Goal: Task Accomplishment & Management: Complete application form

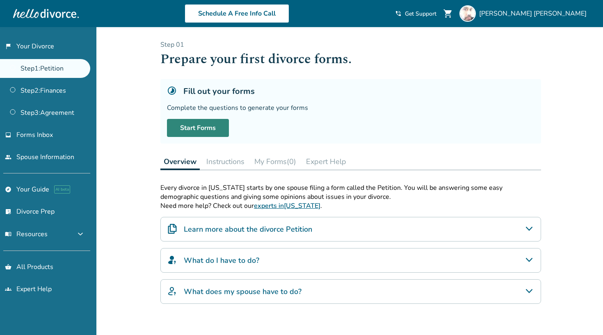
click at [205, 128] on link "Start Forms" at bounding box center [198, 128] width 62 height 18
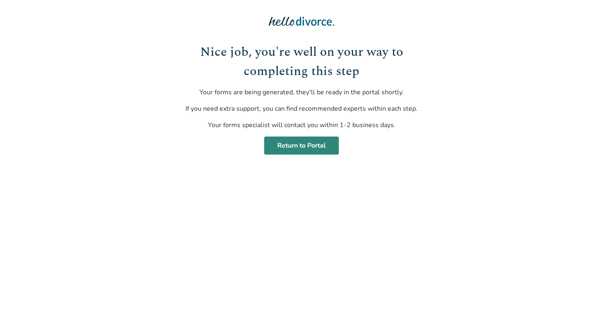
click at [310, 145] on link "Return to Portal" at bounding box center [301, 146] width 75 height 18
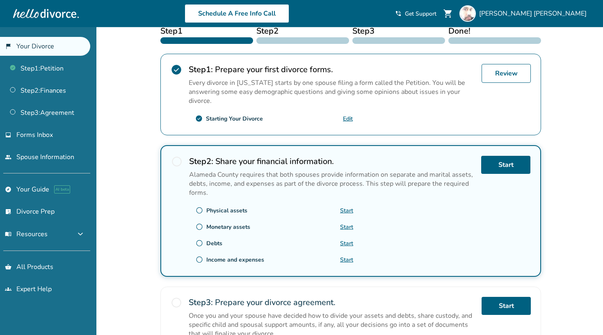
scroll to position [143, 0]
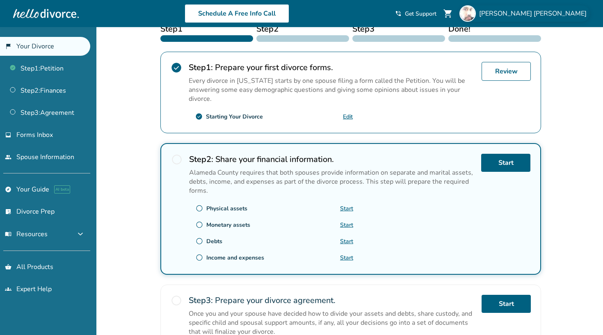
click at [565, 15] on span "[PERSON_NAME]" at bounding box center [534, 13] width 111 height 9
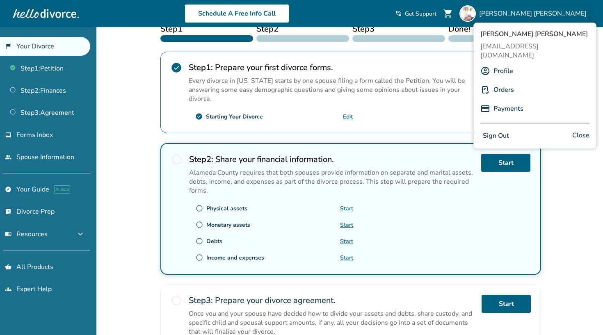
click at [506, 63] on link "Profile" at bounding box center [503, 71] width 20 height 16
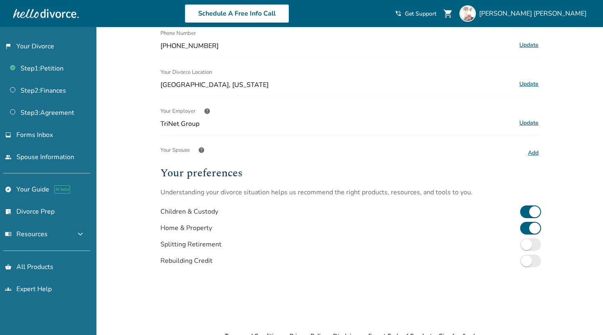
scroll to position [106, 0]
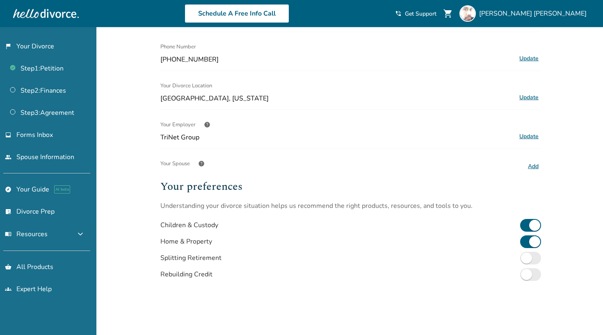
click at [530, 166] on button "Add" at bounding box center [533, 166] width 16 height 11
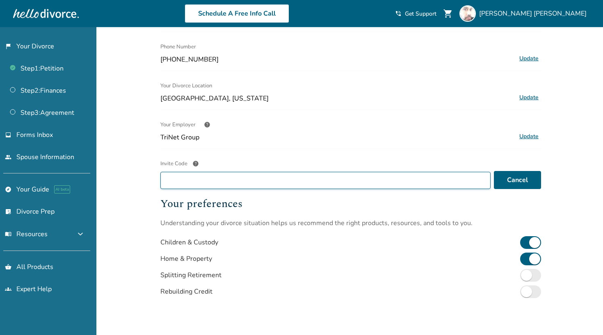
click at [469, 183] on input "Invite Code help" at bounding box center [325, 180] width 330 height 17
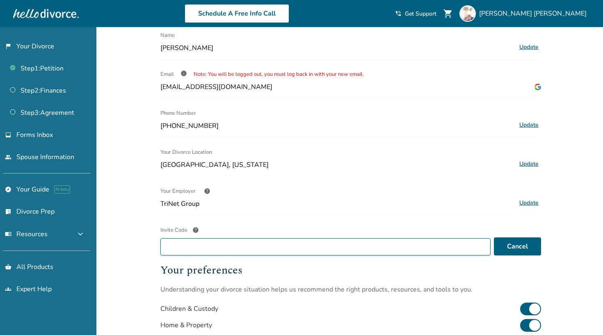
scroll to position [41, 0]
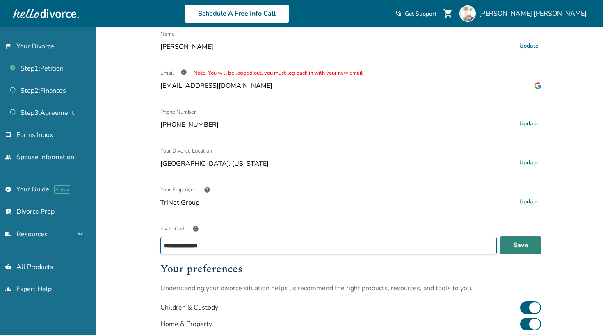
type input "**********"
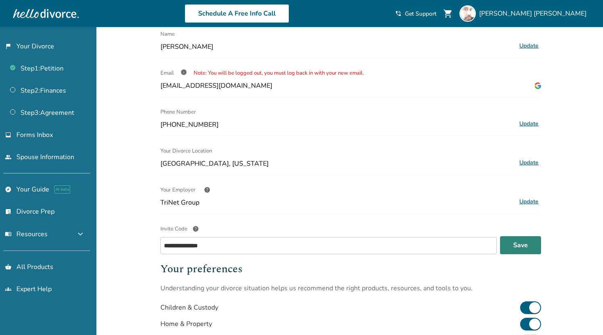
click at [522, 250] on button "Save" at bounding box center [520, 245] width 41 height 18
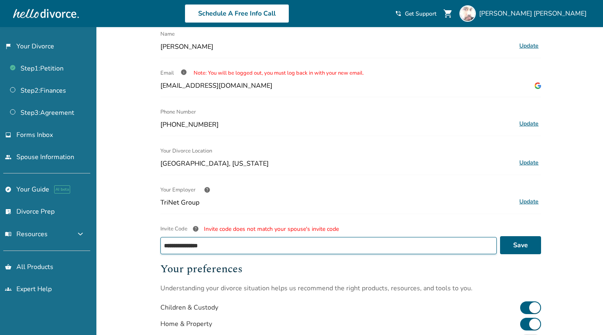
drag, startPoint x: 222, startPoint y: 244, endPoint x: 129, endPoint y: 245, distance: 93.5
click at [128, 244] on div "**********" at bounding box center [301, 235] width 603 height 499
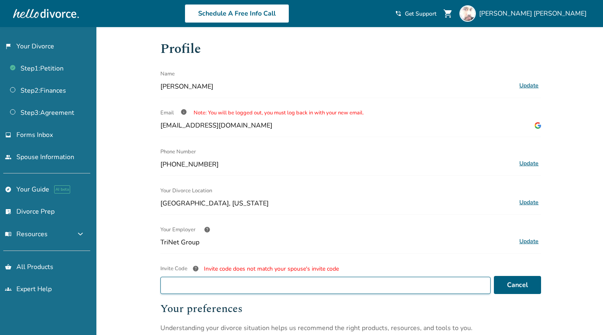
scroll to position [0, 0]
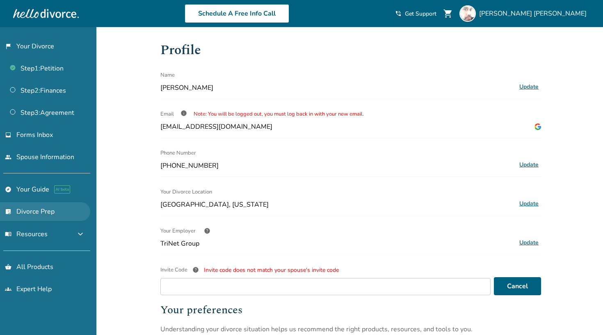
click at [38, 207] on link "list_alt_check Divorce Prep" at bounding box center [45, 211] width 90 height 19
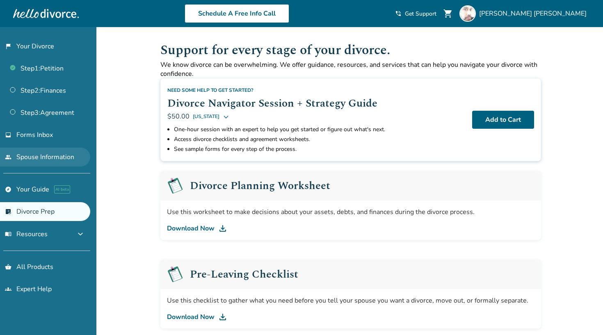
click at [48, 161] on link "people Spouse Information" at bounding box center [45, 157] width 90 height 19
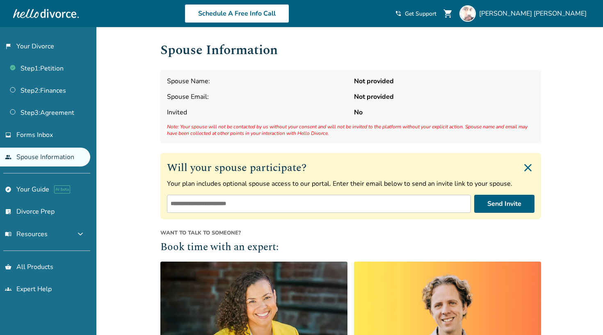
click at [332, 208] on input "email" at bounding box center [319, 204] width 304 height 18
type input "**********"
click at [506, 203] on button "Send Invite" at bounding box center [504, 204] width 60 height 18
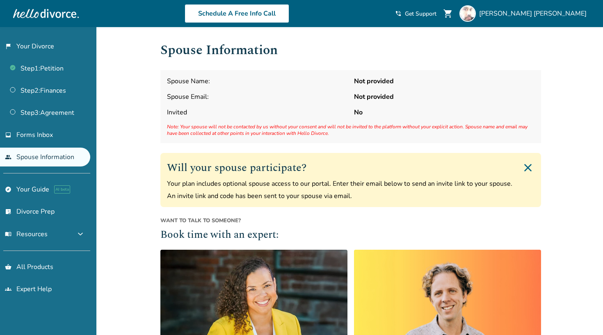
click at [374, 170] on h2 "Will your spouse participate?" at bounding box center [350, 168] width 367 height 16
click at [528, 165] on img "Close invite form" at bounding box center [527, 167] width 13 height 13
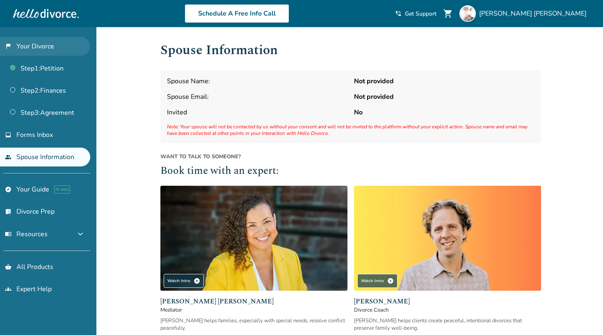
click at [39, 45] on link "flag_2 Your Divorce" at bounding box center [45, 46] width 90 height 19
